Goal: Information Seeking & Learning: Compare options

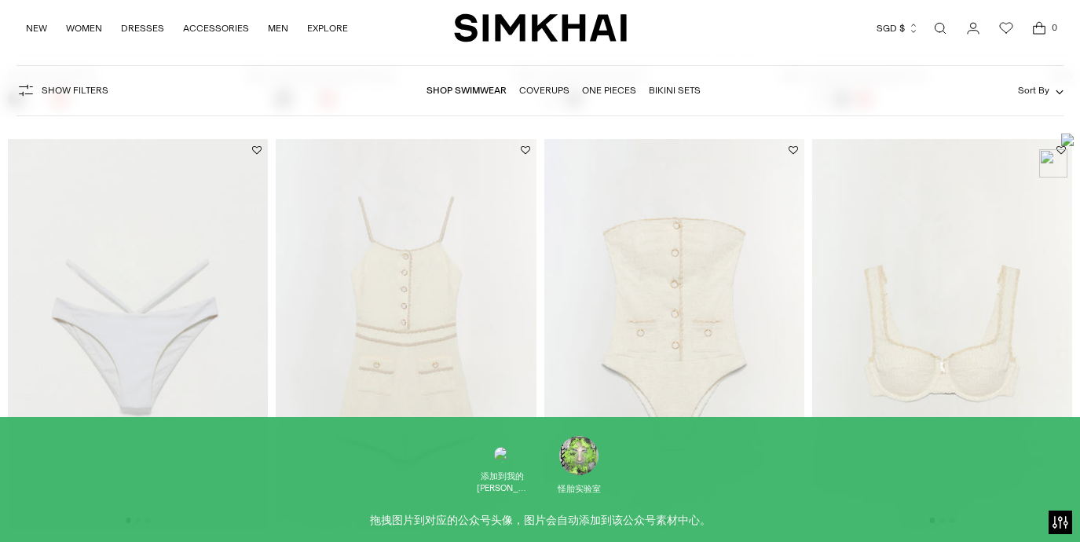
scroll to position [695, 0]
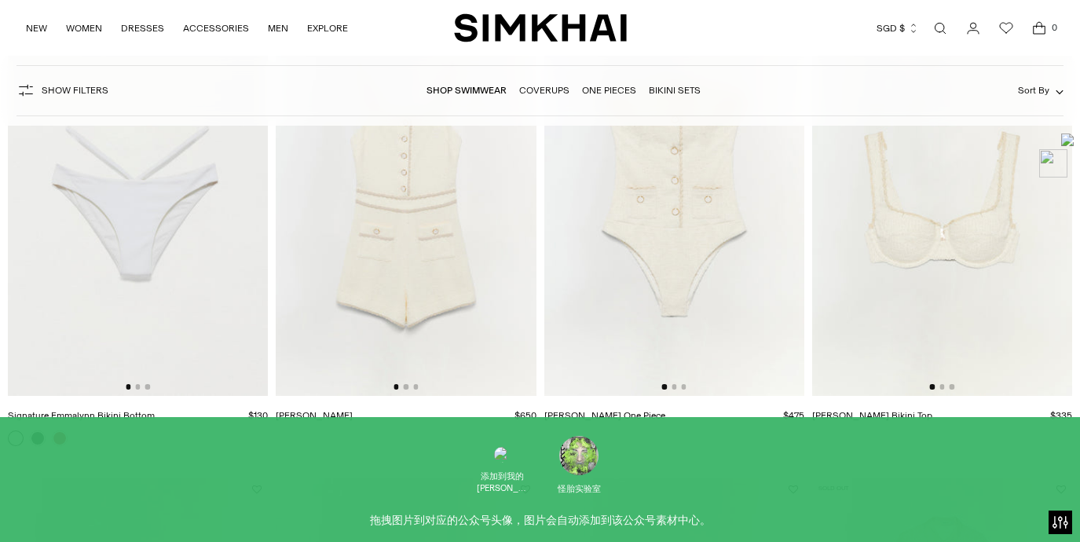
click at [328, 412] on link "[PERSON_NAME]" at bounding box center [314, 415] width 77 height 11
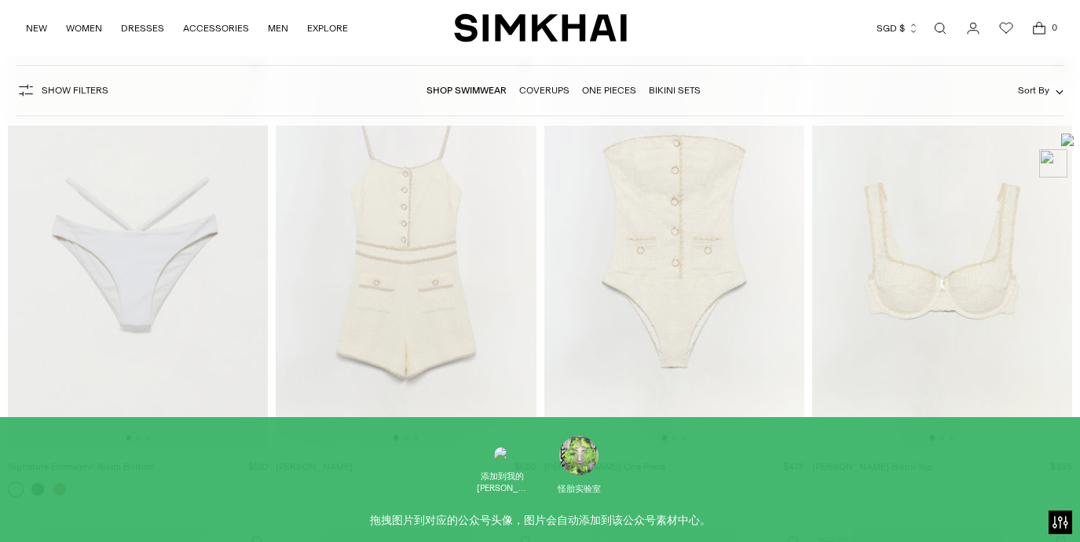
scroll to position [739, 0]
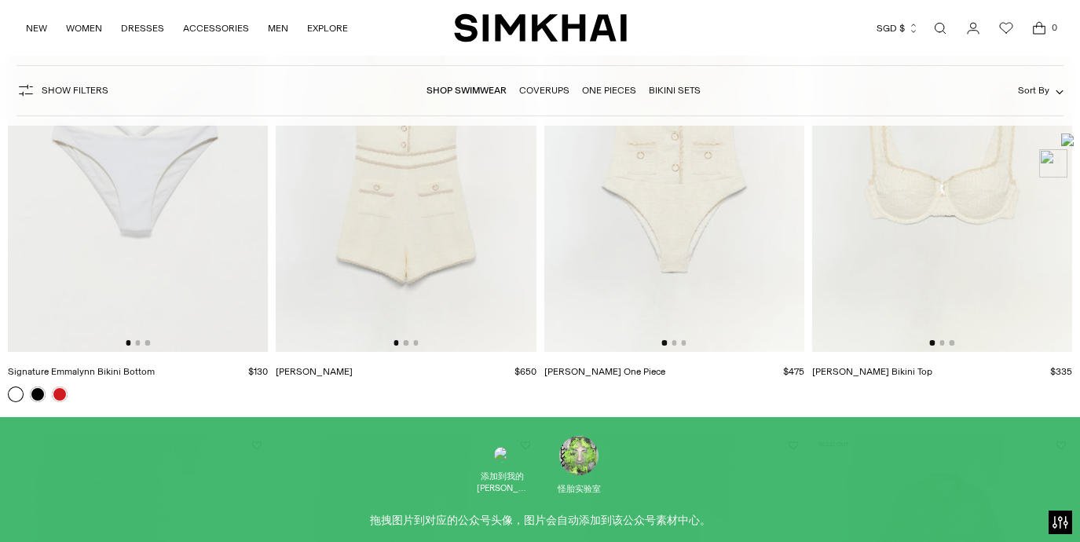
click at [325, 370] on link "[PERSON_NAME]" at bounding box center [314, 371] width 77 height 11
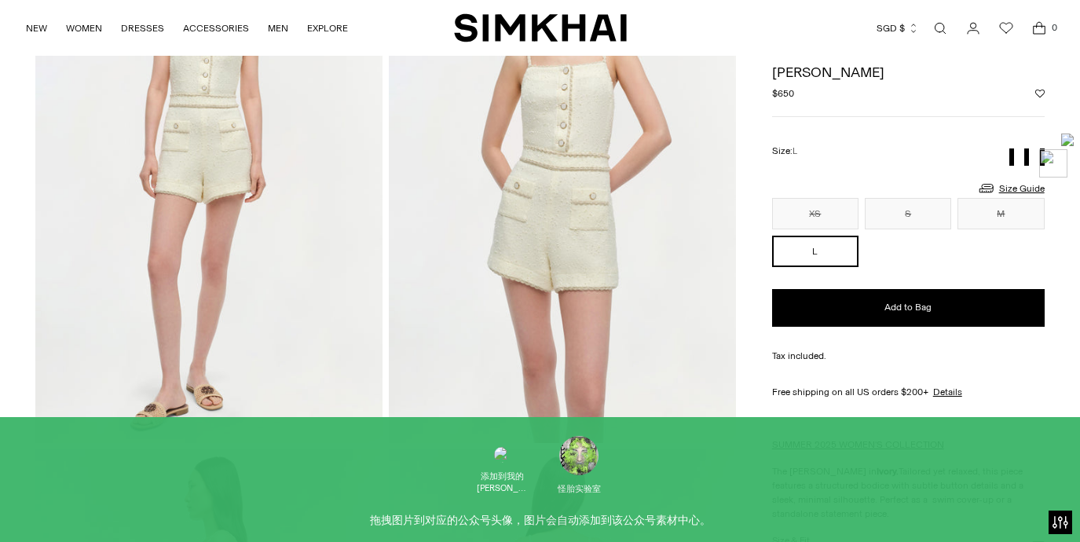
scroll to position [54, 0]
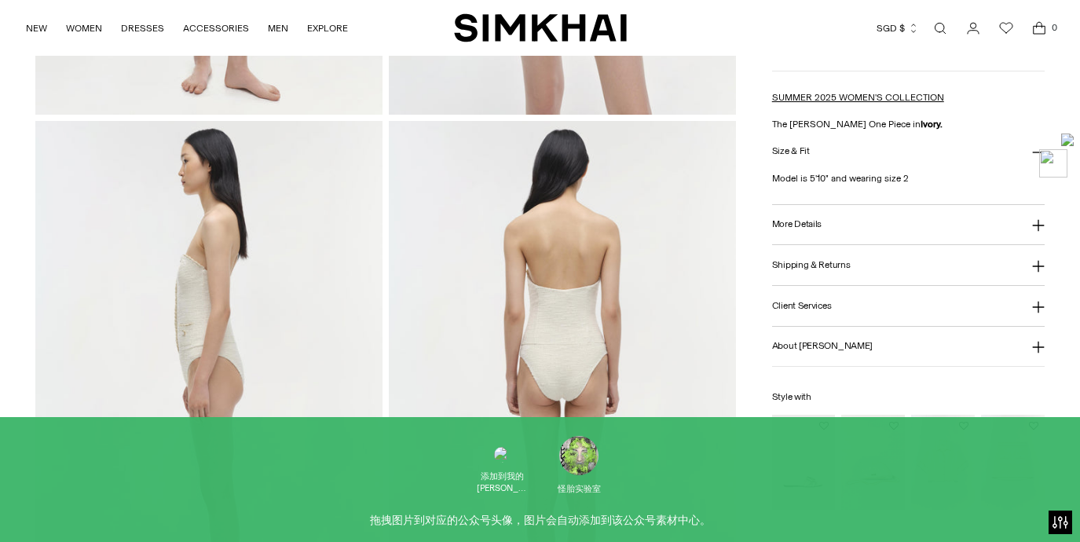
scroll to position [555, 0]
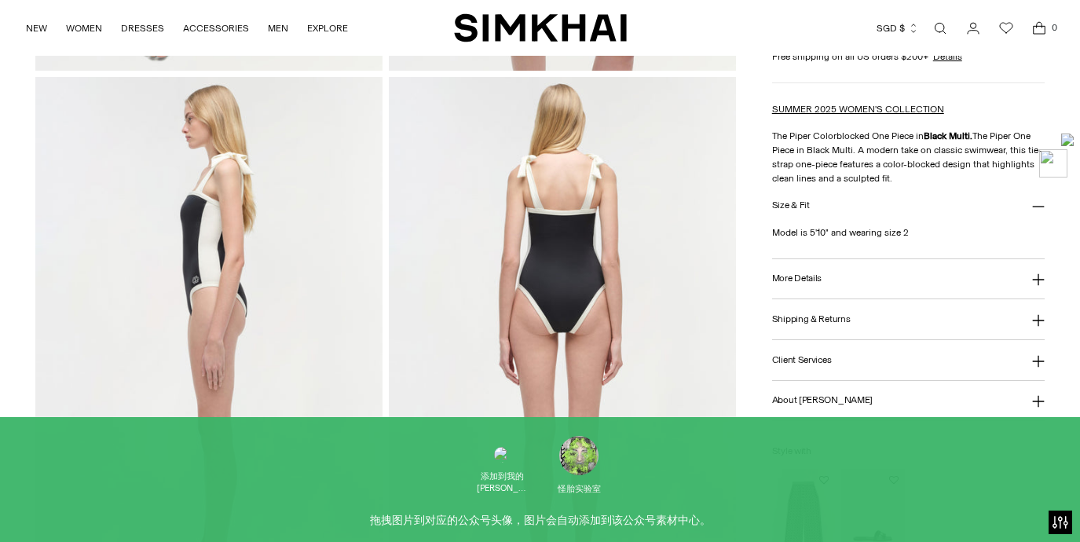
scroll to position [499, 0]
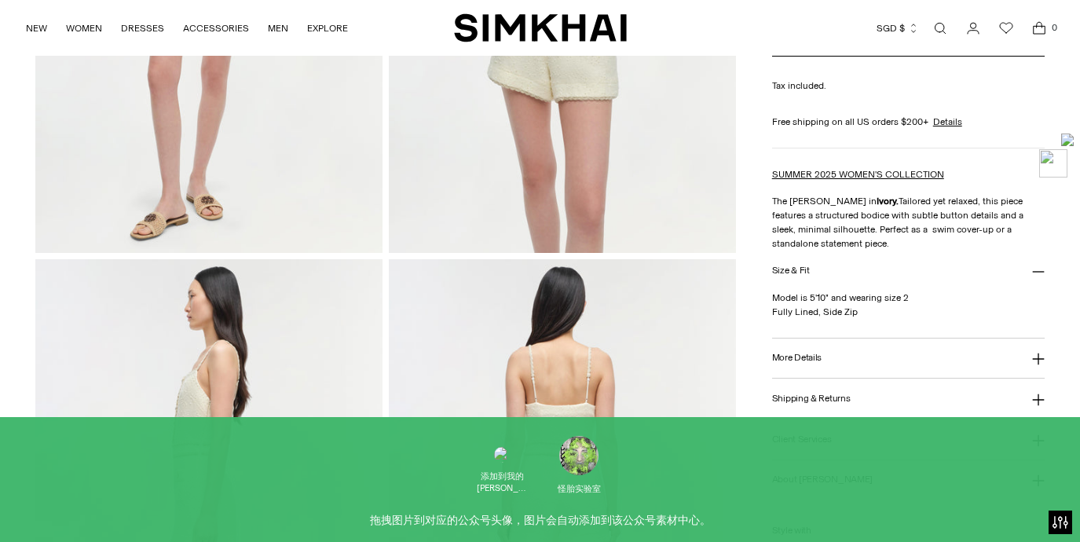
scroll to position [514, 0]
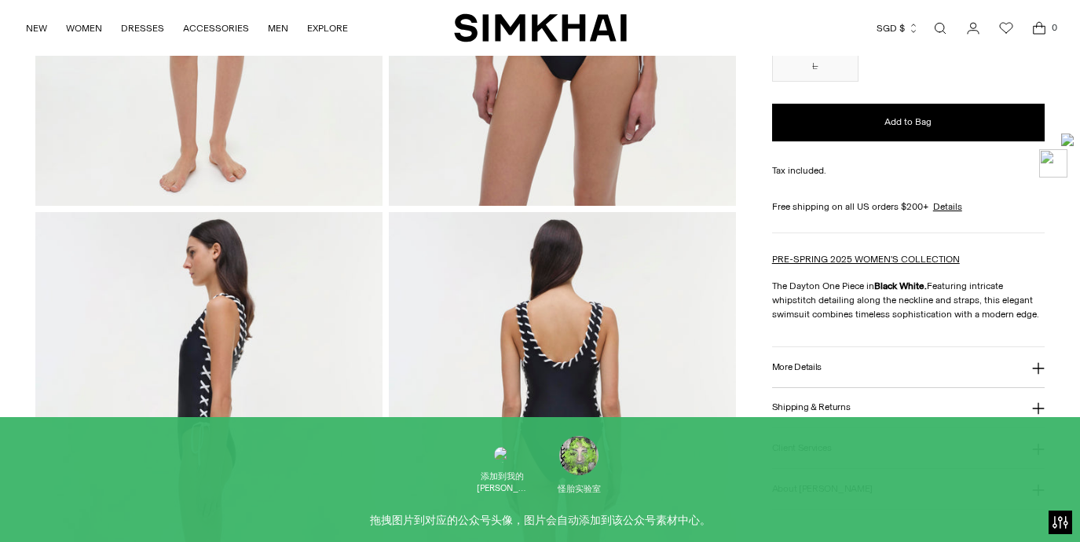
scroll to position [509, 0]
